Goal: Task Accomplishment & Management: Manage account settings

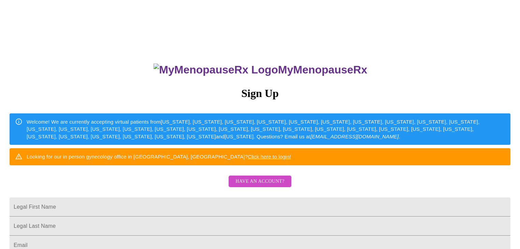
scroll to position [137, 0]
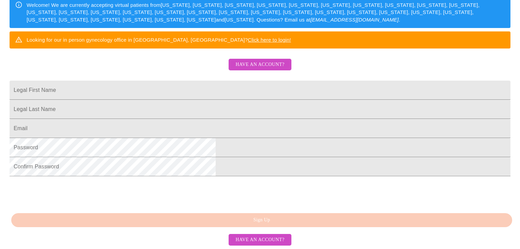
click at [255, 60] on span "Have an account?" at bounding box center [260, 64] width 49 height 9
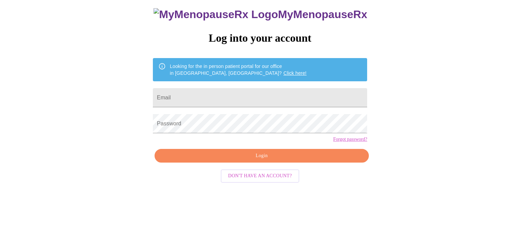
scroll to position [7, 0]
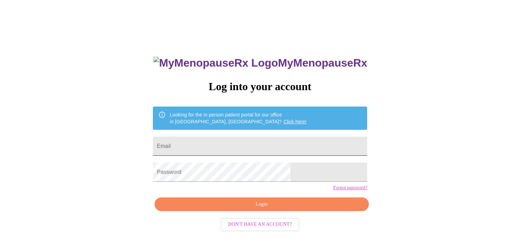
click at [243, 142] on input "Email" at bounding box center [260, 146] width 214 height 19
type input "[EMAIL_ADDRESS][DOMAIN_NAME]"
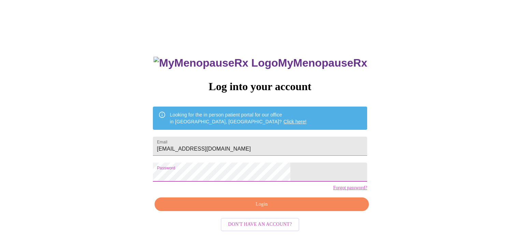
click at [264, 209] on span "Login" at bounding box center [261, 204] width 199 height 9
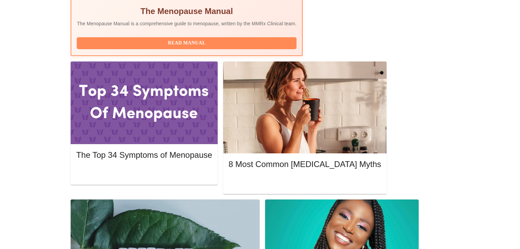
scroll to position [273, 0]
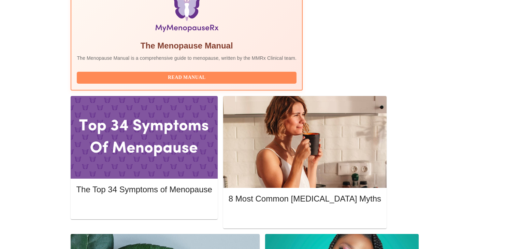
scroll to position [246, 0]
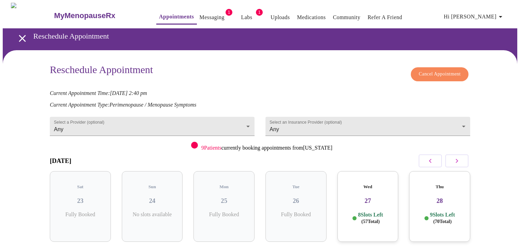
click at [437, 72] on span "Cancel Appointment" at bounding box center [440, 74] width 42 height 9
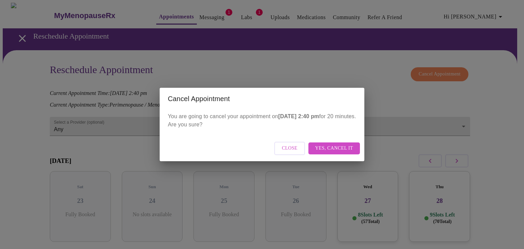
click at [336, 149] on span "Yes, cancel it" at bounding box center [334, 148] width 38 height 9
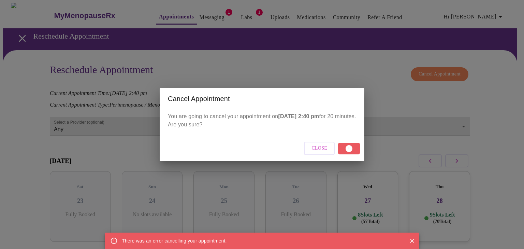
drag, startPoint x: 411, startPoint y: 240, endPoint x: 407, endPoint y: 232, distance: 9.5
click at [411, 240] on icon "Close" at bounding box center [412, 240] width 7 height 7
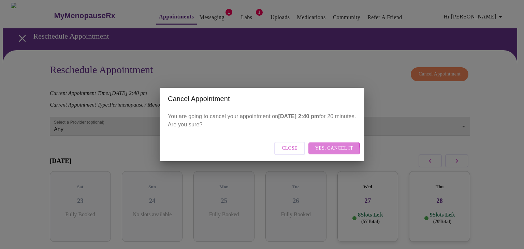
click at [332, 151] on span "Yes, cancel it" at bounding box center [334, 148] width 38 height 9
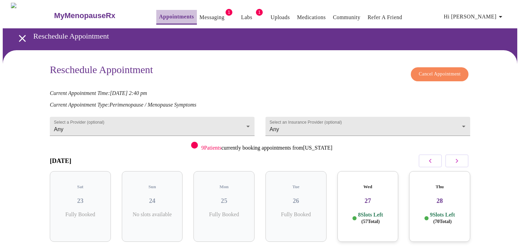
click at [160, 18] on link "Appointments" at bounding box center [176, 17] width 35 height 10
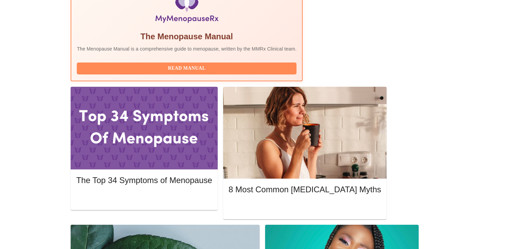
scroll to position [246, 0]
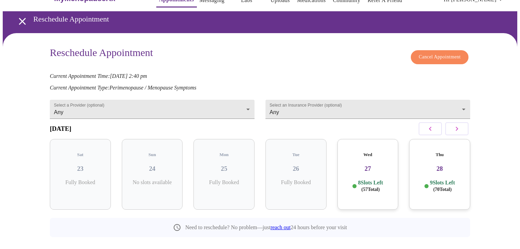
scroll to position [26, 0]
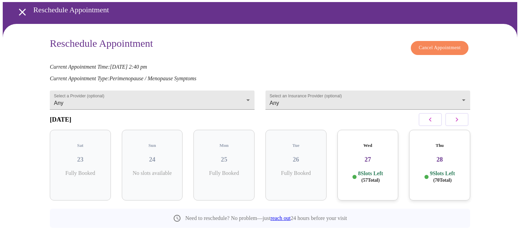
click at [434, 47] on span "Cancel Appointment" at bounding box center [440, 48] width 42 height 9
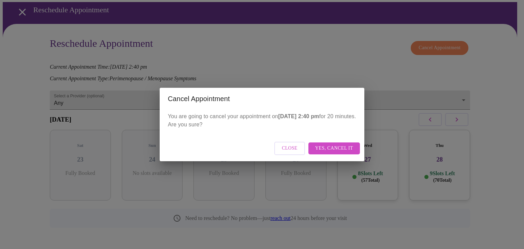
click at [332, 146] on span "Yes, cancel it" at bounding box center [334, 148] width 38 height 9
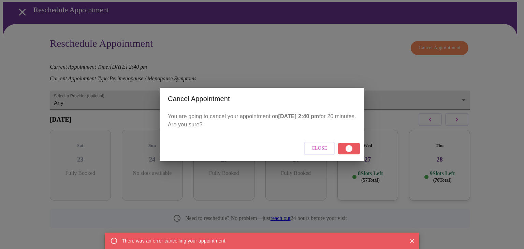
click at [329, 148] on button "Close" at bounding box center [319, 148] width 31 height 13
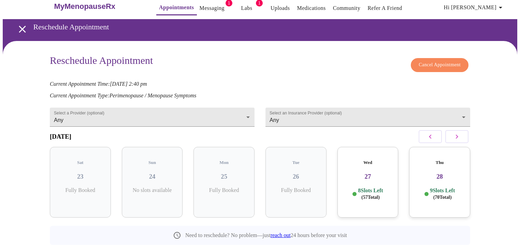
scroll to position [0, 0]
